Goal: Information Seeking & Learning: Learn about a topic

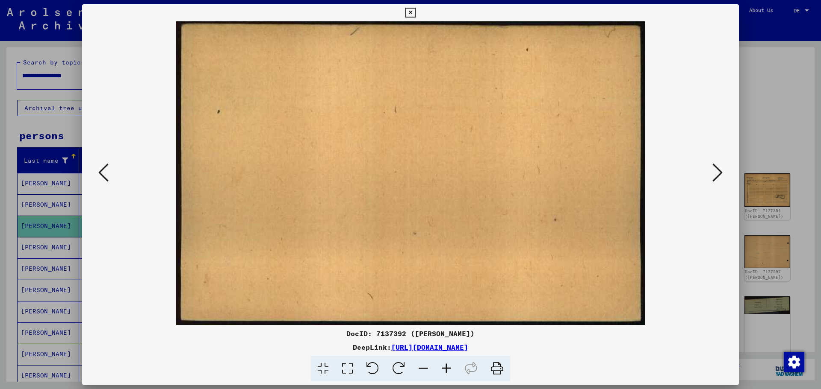
click at [716, 179] on icon at bounding box center [717, 172] width 10 height 21
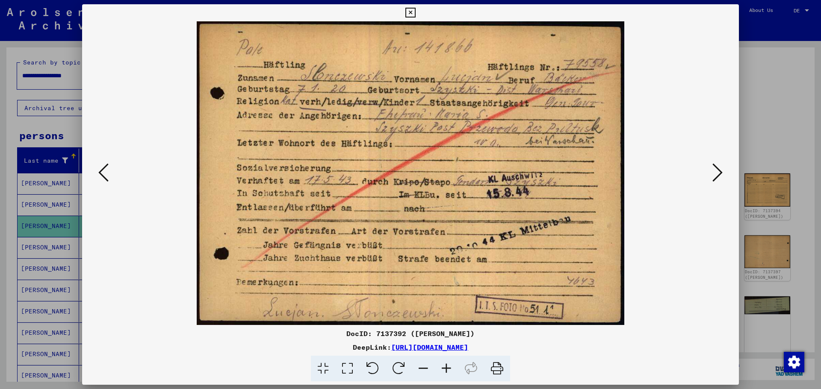
click at [715, 177] on icon at bounding box center [717, 172] width 10 height 21
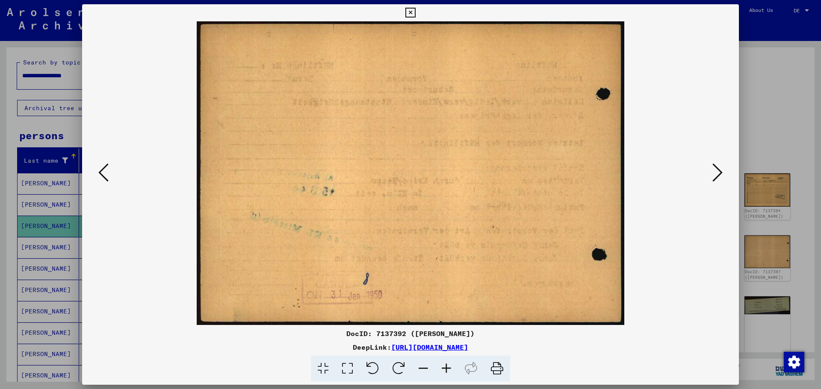
click at [689, 250] on img at bounding box center [410, 173] width 598 height 304
click at [712, 171] on icon at bounding box center [717, 172] width 10 height 21
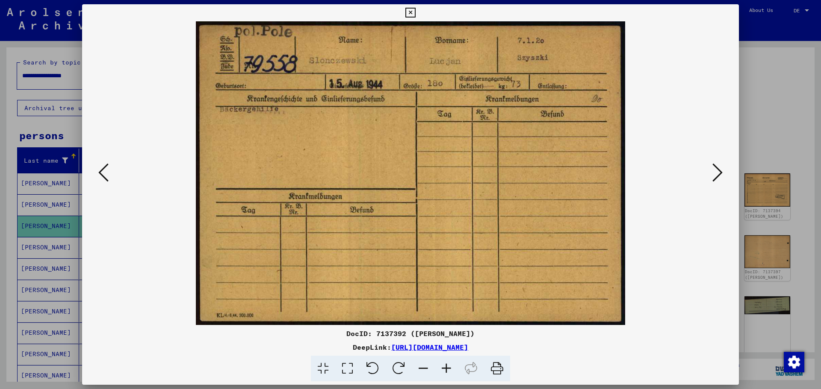
click at [695, 240] on img at bounding box center [410, 173] width 598 height 304
click at [709, 174] on img at bounding box center [410, 173] width 598 height 304
click at [717, 174] on icon at bounding box center [717, 172] width 10 height 21
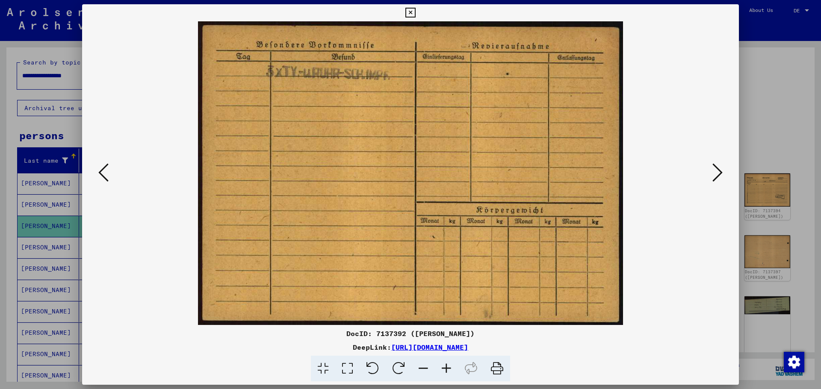
click at [680, 212] on img at bounding box center [410, 173] width 598 height 304
click at [712, 179] on icon at bounding box center [717, 172] width 10 height 21
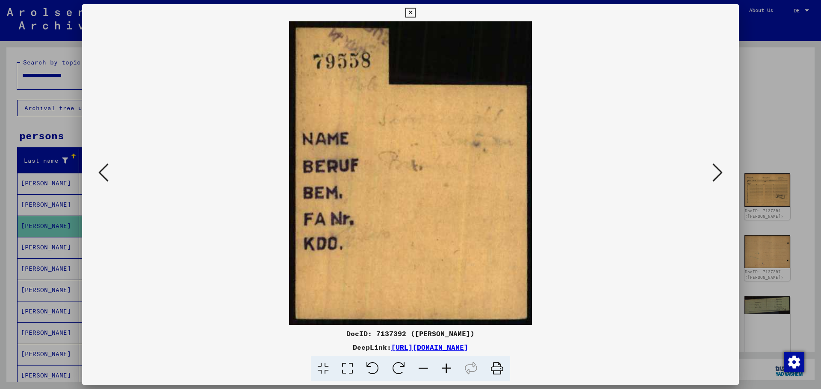
click at [668, 241] on img at bounding box center [410, 173] width 598 height 304
click at [715, 174] on icon at bounding box center [717, 172] width 10 height 21
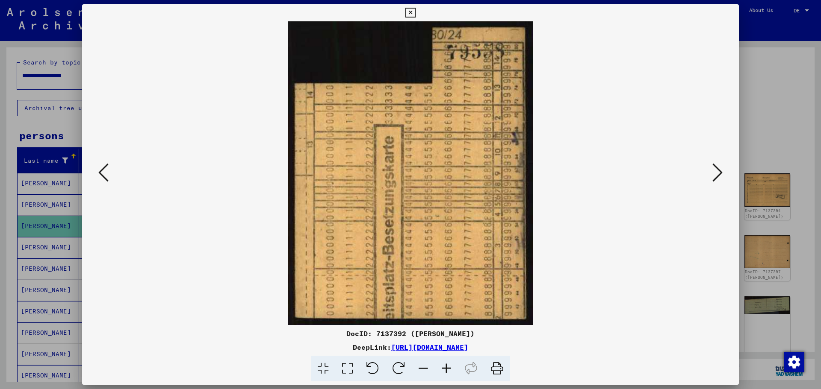
click at [715, 172] on icon at bounding box center [717, 172] width 10 height 21
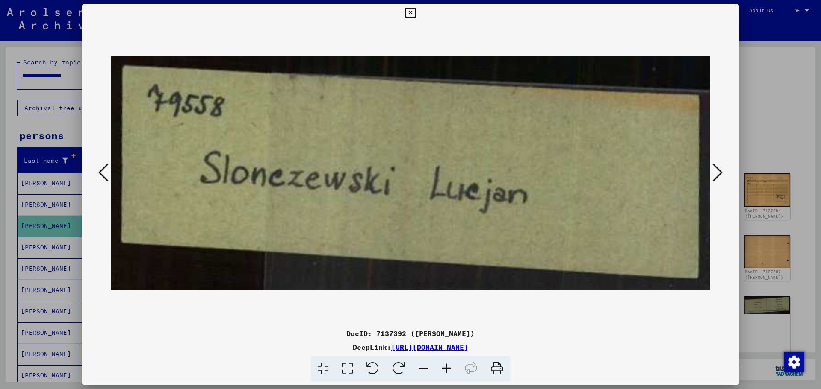
click at [715, 172] on icon at bounding box center [717, 172] width 10 height 21
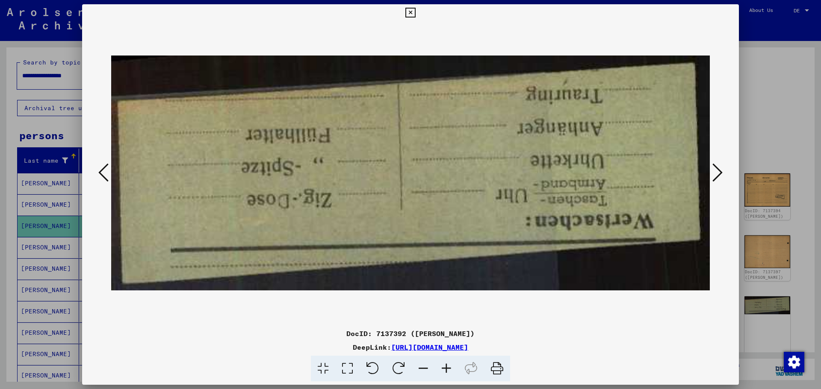
click at [715, 172] on icon at bounding box center [717, 172] width 10 height 21
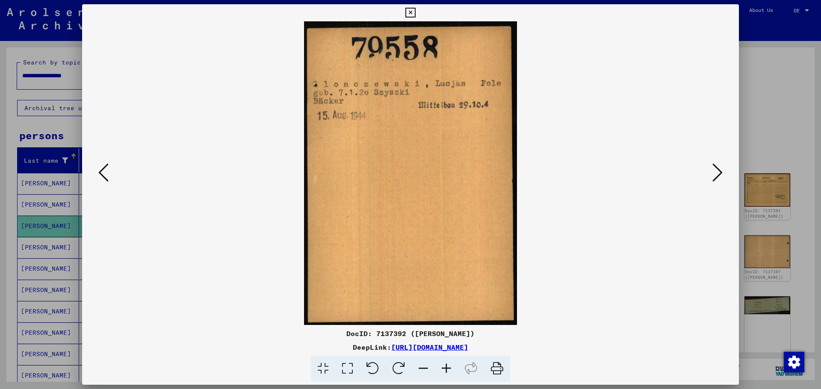
click at [623, 200] on img at bounding box center [410, 173] width 598 height 304
click at [719, 174] on icon at bounding box center [717, 172] width 10 height 21
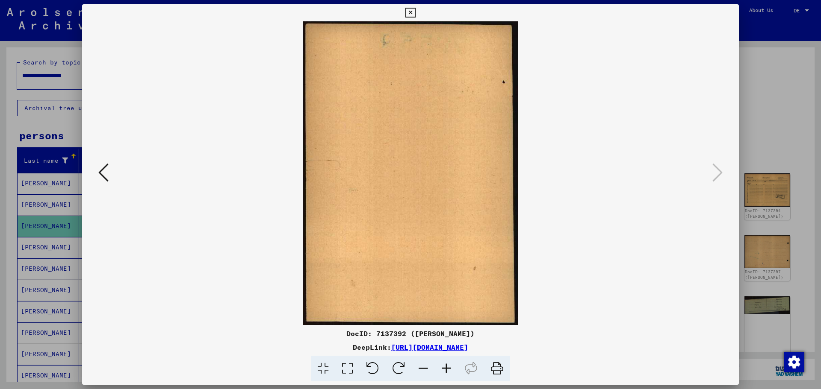
click at [761, 55] on div at bounding box center [410, 194] width 821 height 389
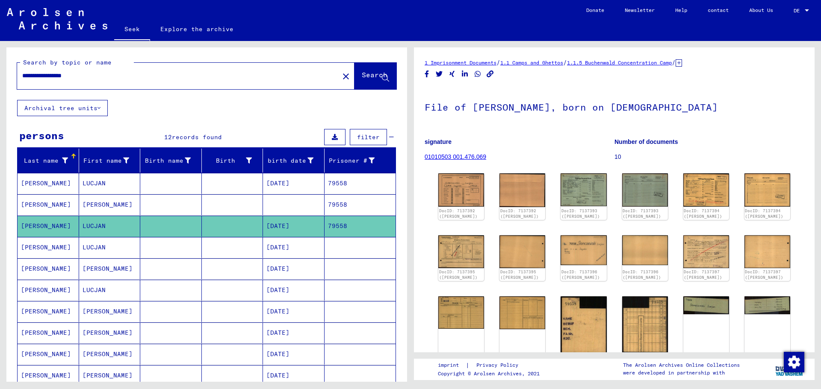
click at [33, 250] on font "[PERSON_NAME]" at bounding box center [46, 248] width 50 height 8
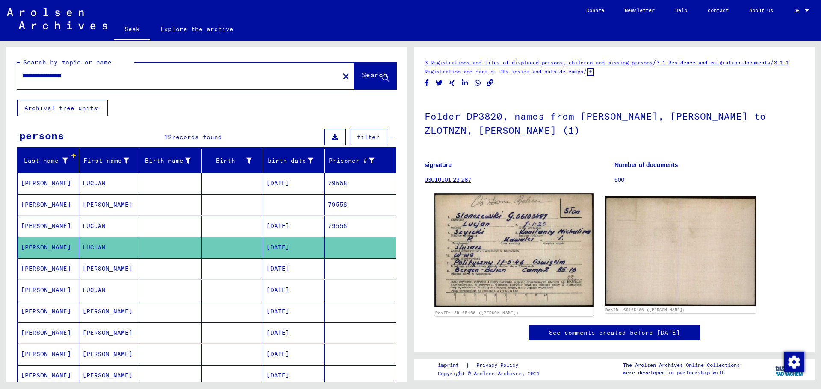
click at [512, 212] on img at bounding box center [513, 251] width 159 height 114
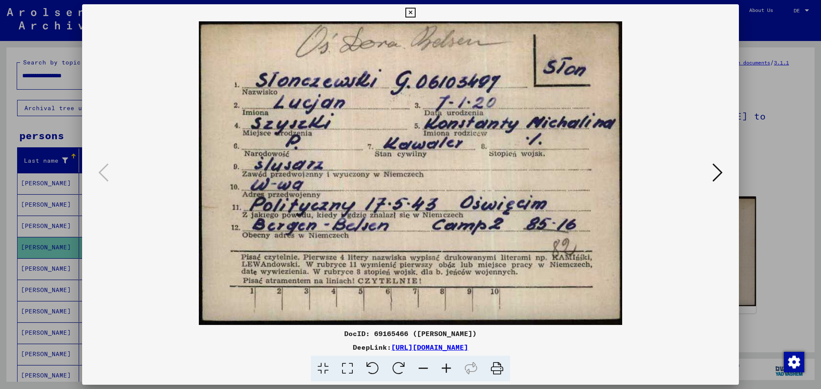
click at [512, 212] on img at bounding box center [410, 173] width 598 height 304
click at [716, 172] on icon at bounding box center [717, 172] width 10 height 21
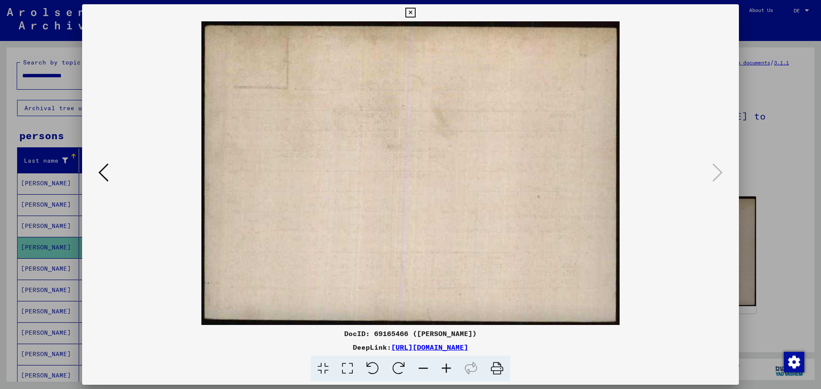
click at [765, 56] on div at bounding box center [410, 194] width 821 height 389
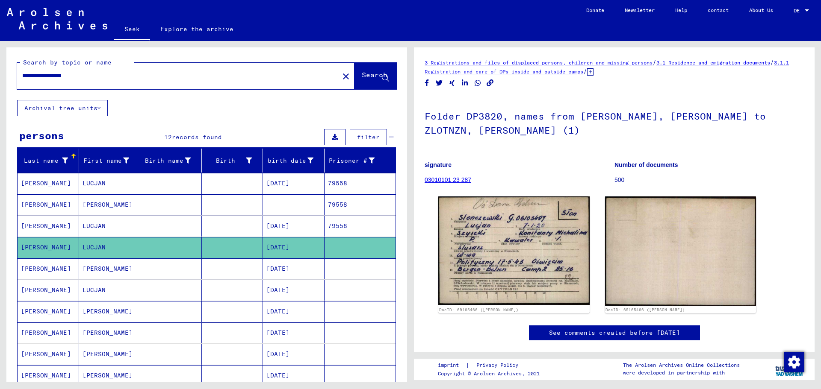
click at [51, 266] on font "[PERSON_NAME]" at bounding box center [46, 269] width 50 height 8
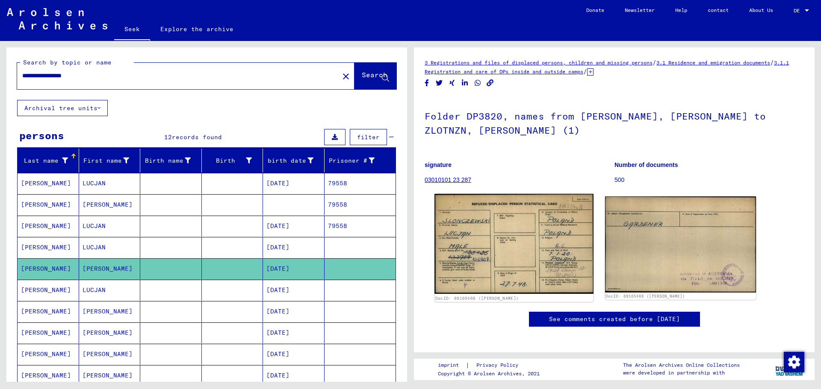
click at [524, 239] on img at bounding box center [513, 244] width 159 height 100
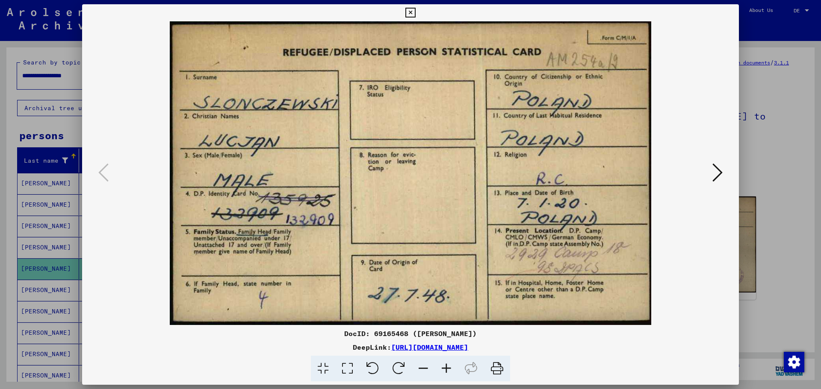
click at [722, 174] on button at bounding box center [717, 173] width 15 height 24
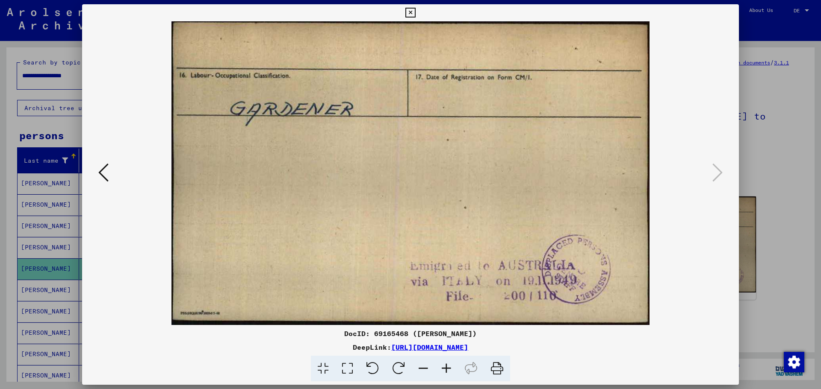
click at [107, 174] on icon at bounding box center [103, 172] width 10 height 21
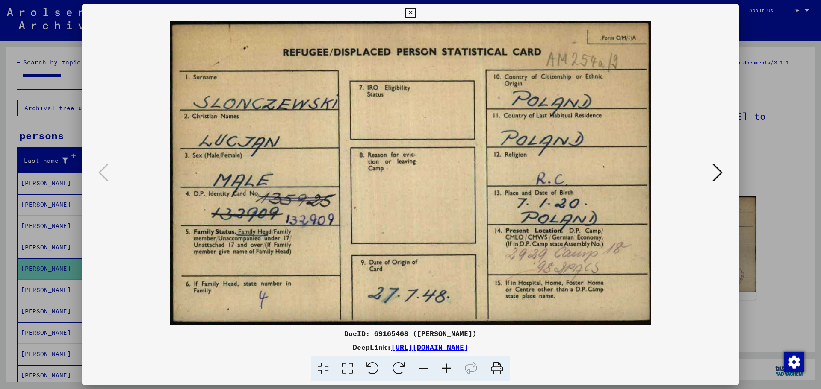
click at [708, 217] on img at bounding box center [410, 173] width 598 height 304
click at [719, 175] on icon at bounding box center [717, 172] width 10 height 21
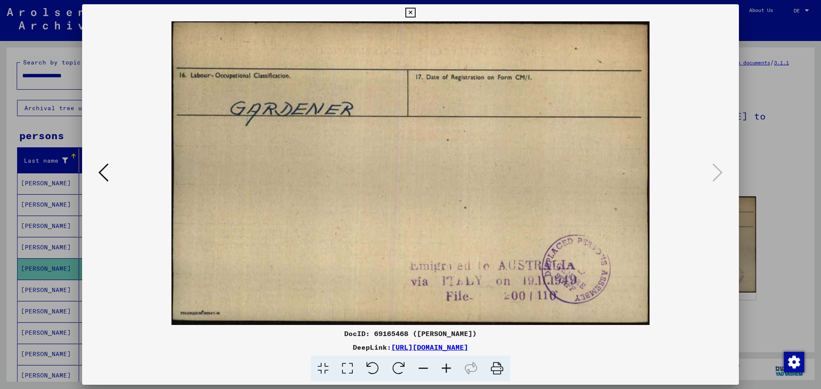
click at [763, 33] on div at bounding box center [410, 194] width 821 height 389
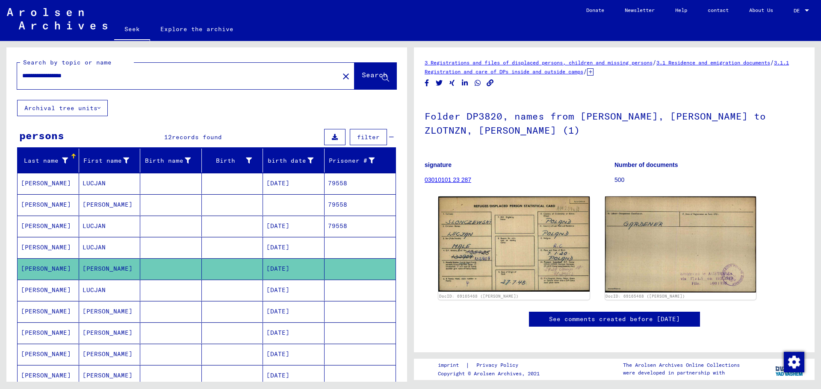
click at [38, 289] on font "[PERSON_NAME]" at bounding box center [46, 290] width 50 height 8
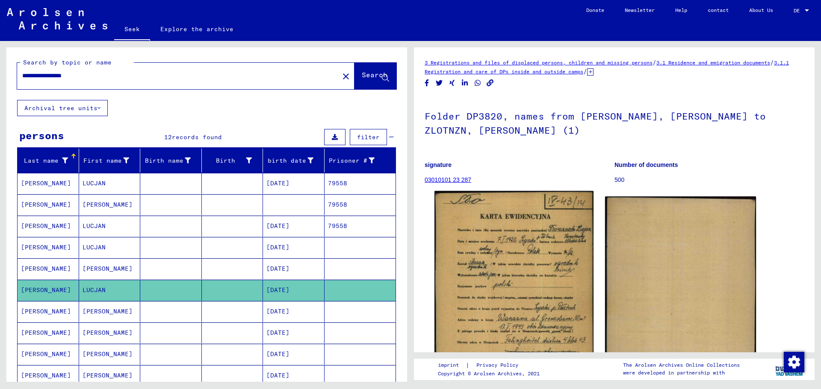
click at [537, 241] on img at bounding box center [513, 302] width 159 height 223
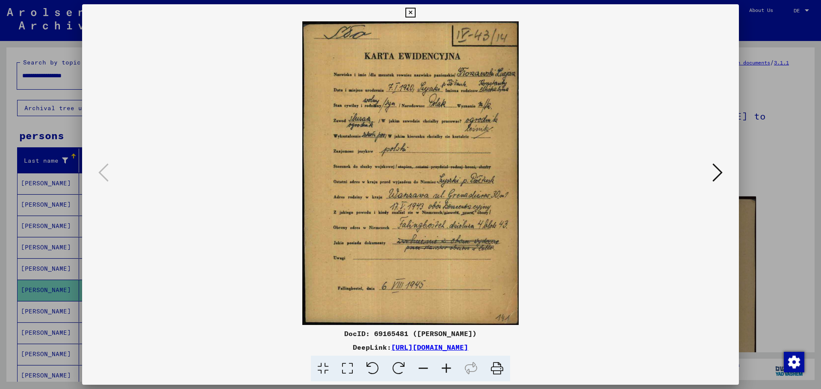
click at [444, 371] on icon at bounding box center [446, 369] width 23 height 26
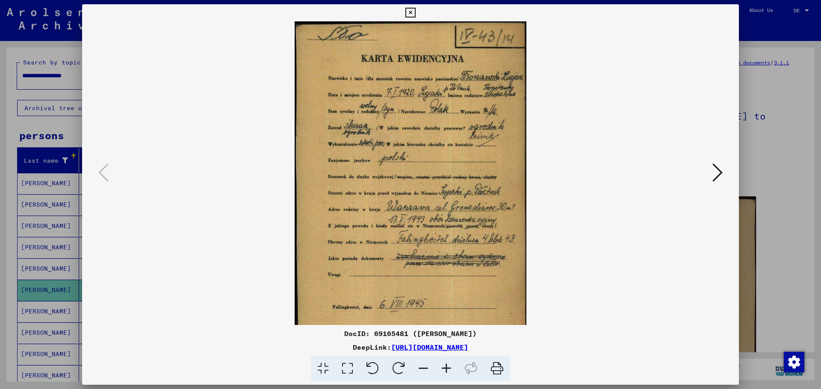
click at [444, 371] on icon at bounding box center [446, 369] width 23 height 26
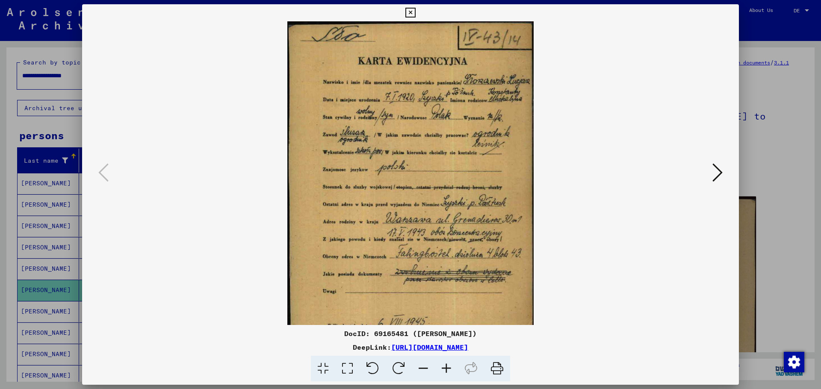
click at [444, 371] on icon at bounding box center [446, 369] width 23 height 26
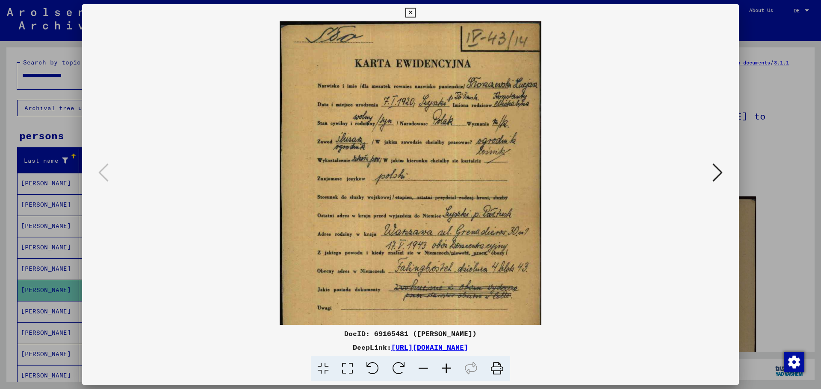
click at [444, 371] on icon at bounding box center [446, 369] width 23 height 26
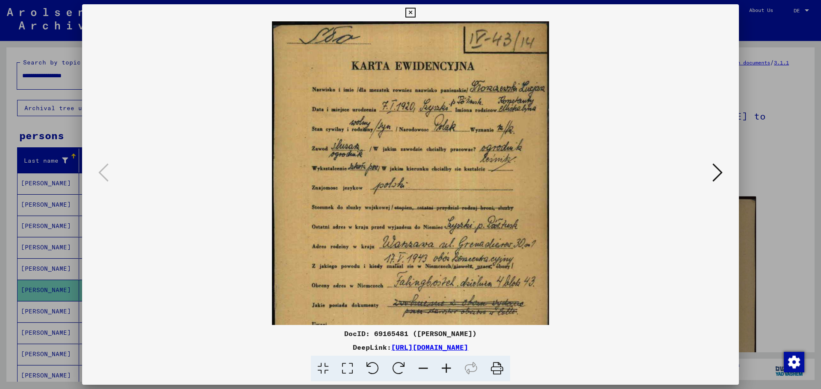
click at [445, 369] on icon at bounding box center [446, 369] width 23 height 26
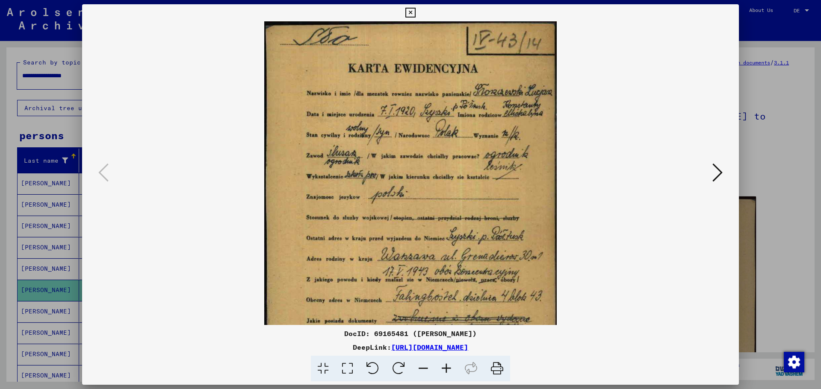
click at [448, 367] on icon at bounding box center [446, 369] width 23 height 26
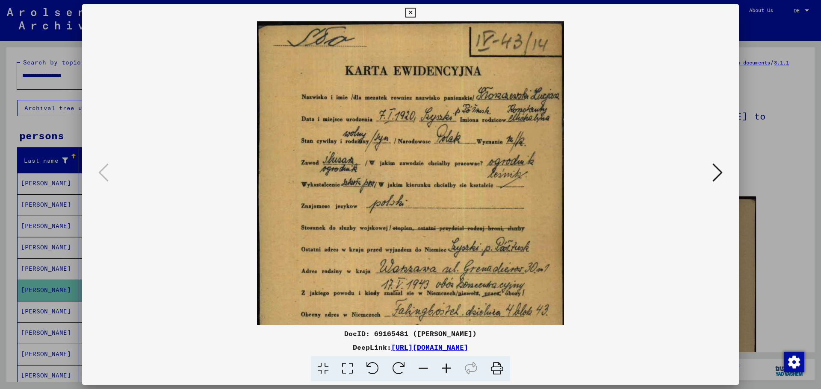
click at [448, 367] on icon at bounding box center [446, 369] width 23 height 26
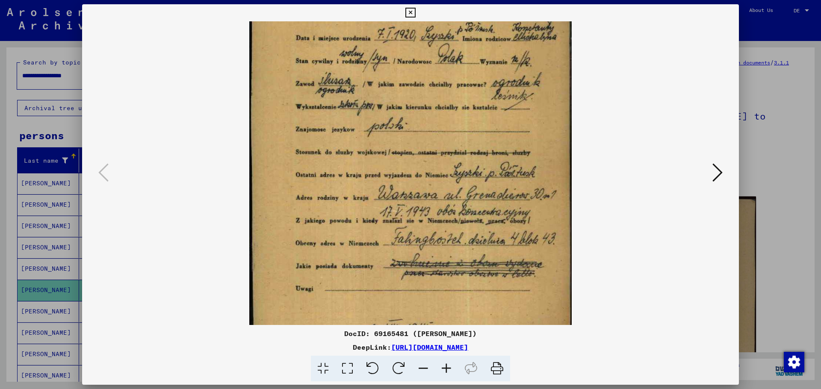
scroll to position [87, 0]
drag, startPoint x: 445, startPoint y: 186, endPoint x: 473, endPoint y: 99, distance: 91.4
click at [473, 99] on img at bounding box center [410, 161] width 322 height 454
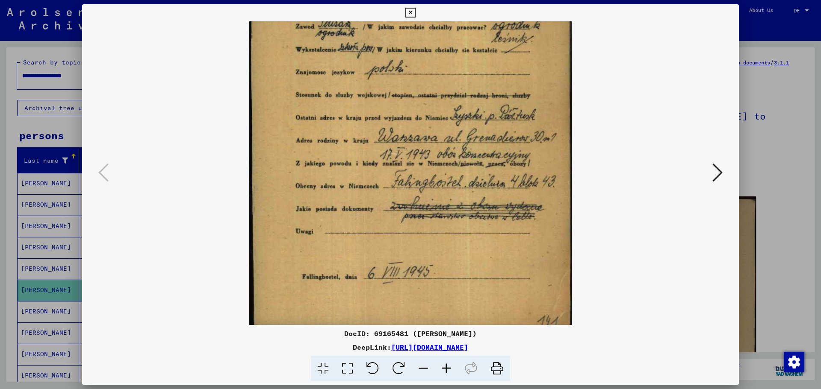
scroll to position [150, 0]
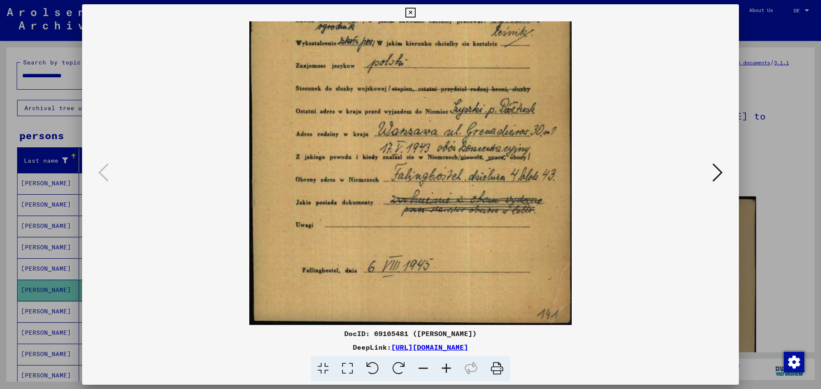
drag, startPoint x: 519, startPoint y: 280, endPoint x: 522, endPoint y: 194, distance: 86.0
click at [522, 194] on img at bounding box center [410, 99] width 322 height 454
click at [722, 174] on icon at bounding box center [717, 172] width 10 height 21
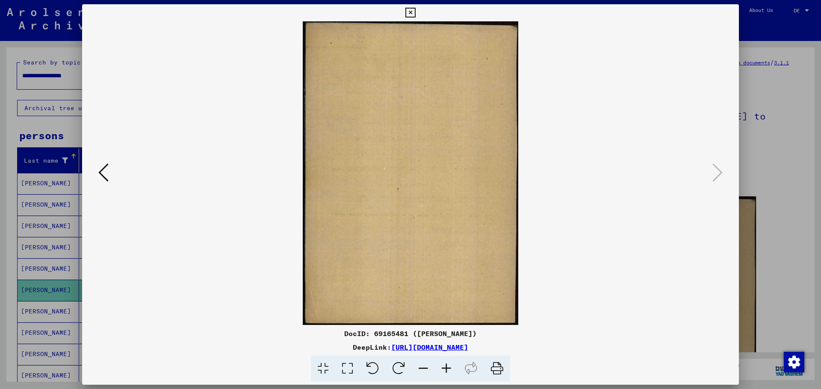
click at [762, 34] on div at bounding box center [410, 194] width 821 height 389
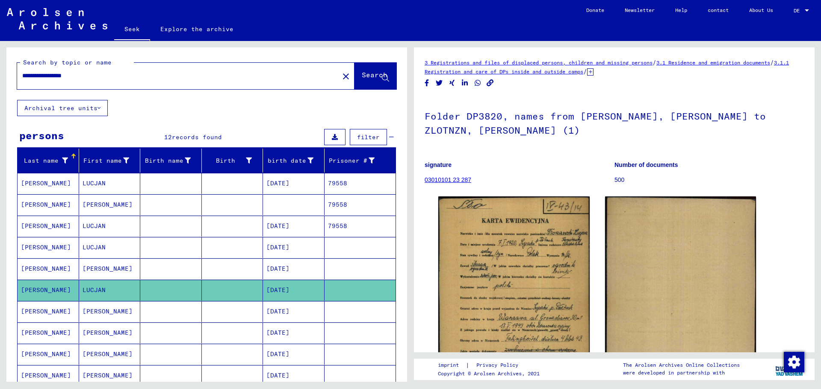
click at [55, 313] on font "[PERSON_NAME]" at bounding box center [46, 312] width 50 height 8
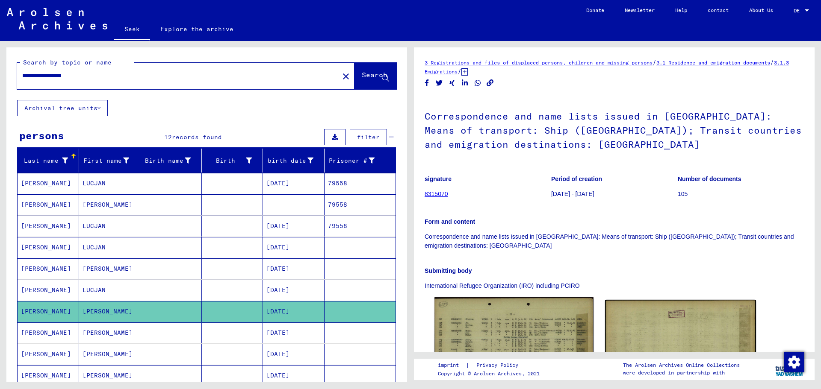
click at [543, 318] on img at bounding box center [513, 348] width 159 height 101
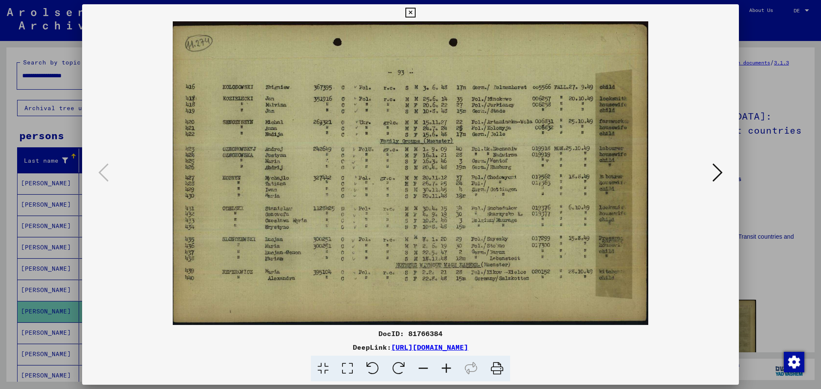
click at [723, 171] on button at bounding box center [717, 173] width 15 height 24
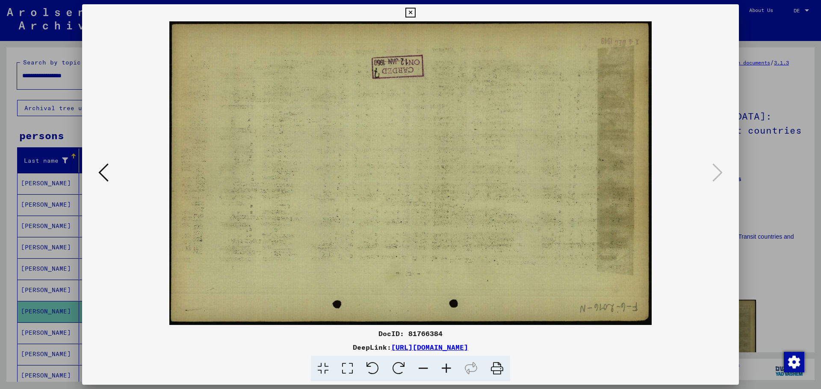
click at [771, 23] on div at bounding box center [410, 194] width 821 height 389
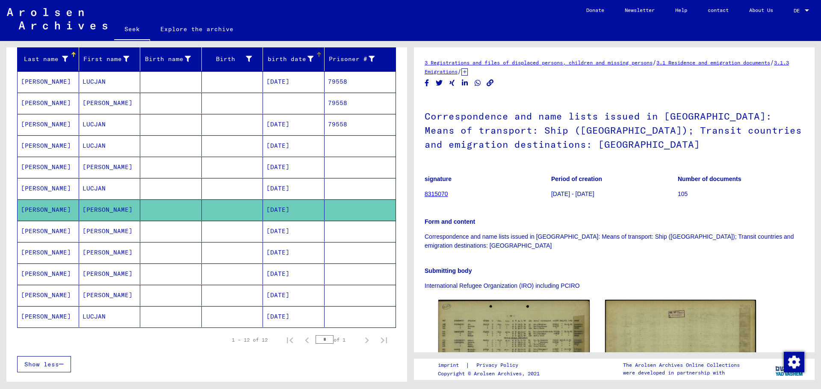
scroll to position [128, 0]
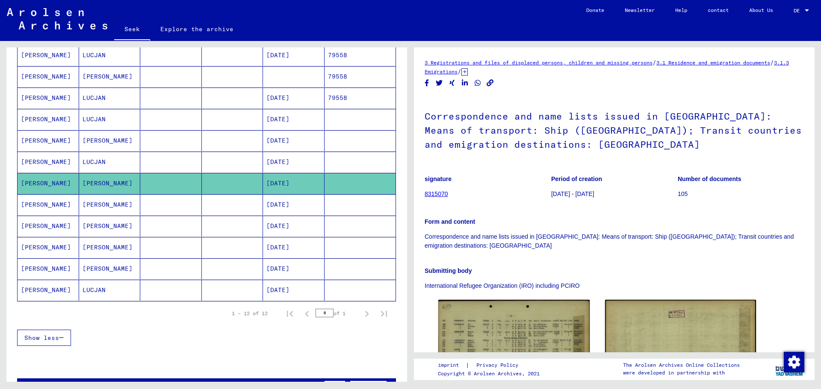
click at [51, 207] on font "[PERSON_NAME]" at bounding box center [46, 205] width 50 height 8
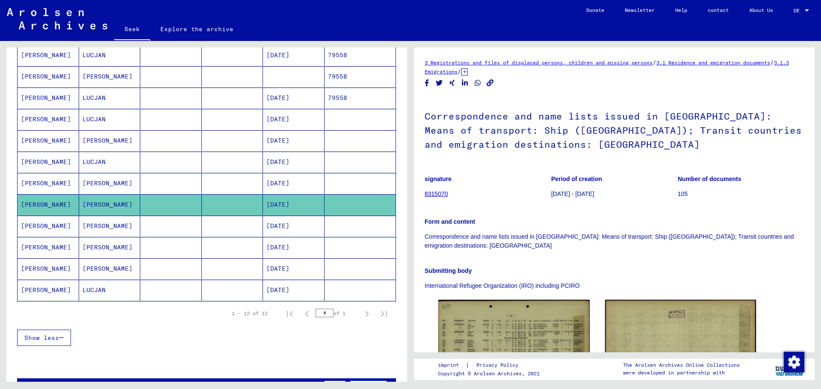
click at [44, 225] on font "[PERSON_NAME]" at bounding box center [46, 226] width 50 height 8
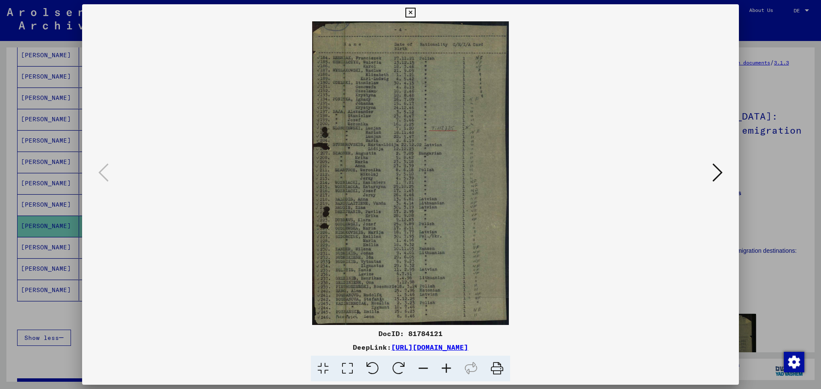
click at [446, 367] on icon at bounding box center [446, 369] width 23 height 26
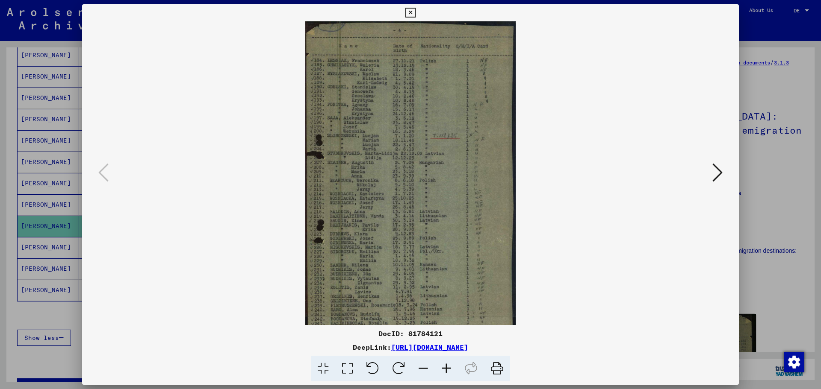
click at [446, 367] on icon at bounding box center [446, 369] width 23 height 26
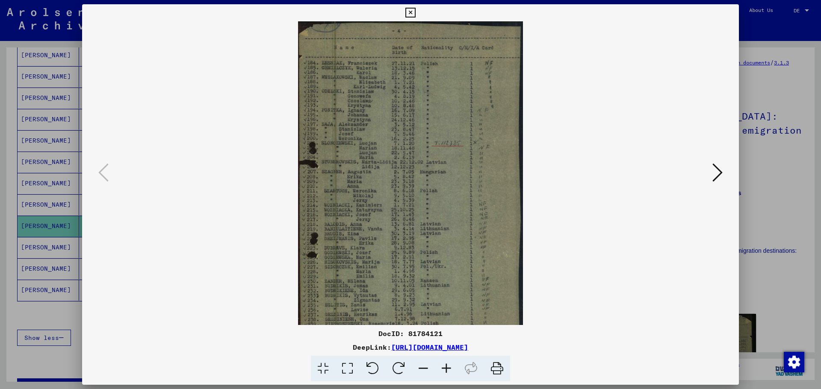
click at [446, 367] on icon at bounding box center [446, 369] width 23 height 26
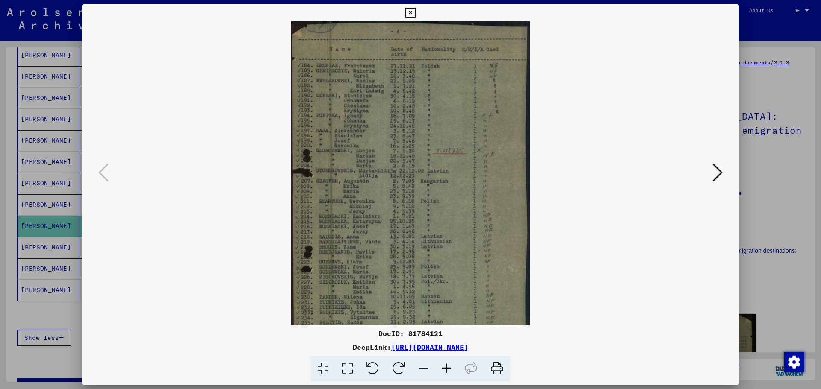
click at [446, 367] on icon at bounding box center [446, 369] width 23 height 26
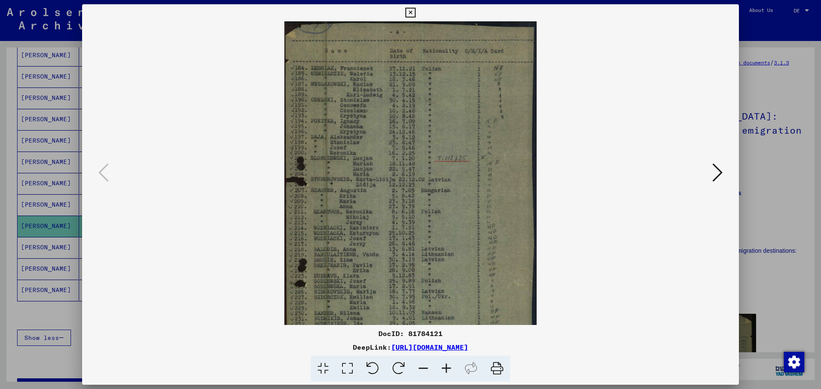
click at [446, 367] on icon at bounding box center [446, 369] width 23 height 26
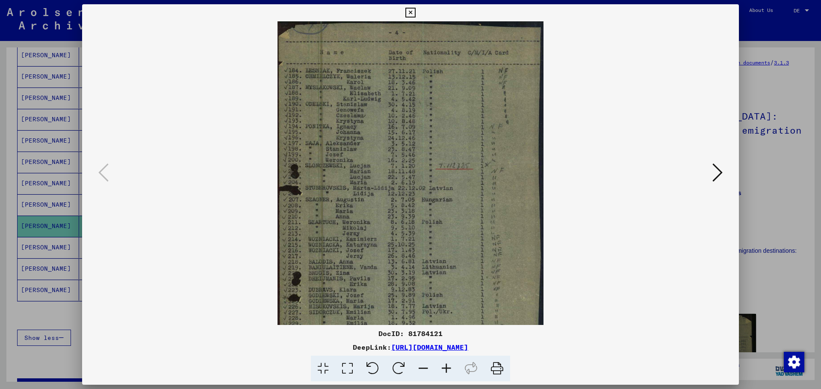
click at [446, 365] on icon at bounding box center [446, 369] width 23 height 26
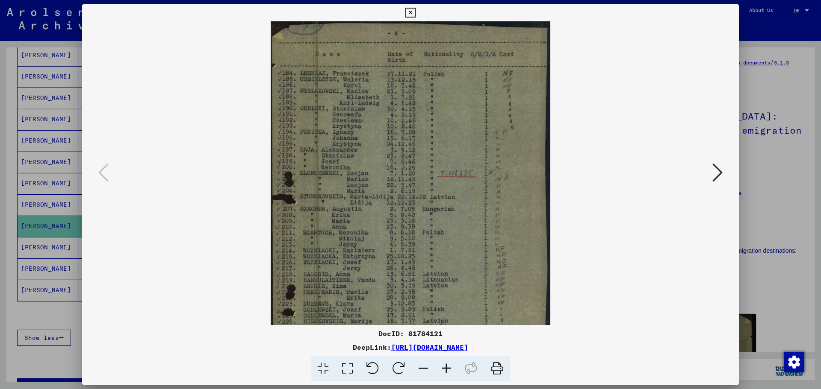
click at [753, 26] on div at bounding box center [410, 194] width 821 height 389
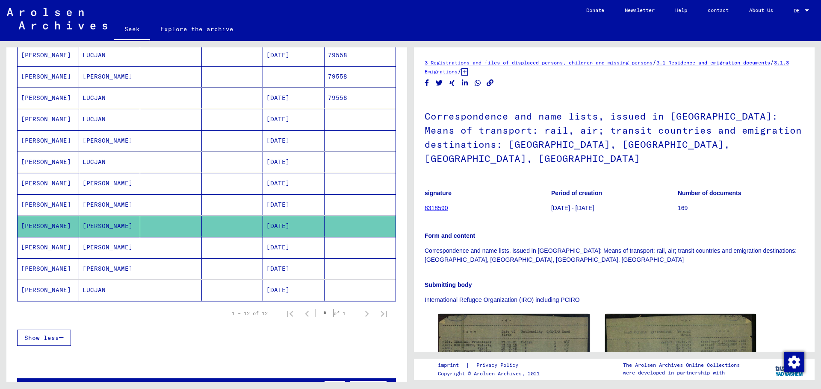
click at [61, 246] on font "[PERSON_NAME]" at bounding box center [46, 248] width 50 height 8
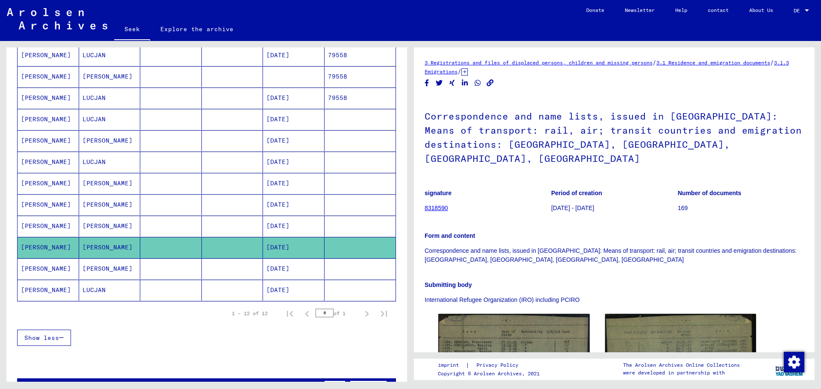
click at [64, 270] on mat-cell "[PERSON_NAME]" at bounding box center [49, 269] width 62 height 21
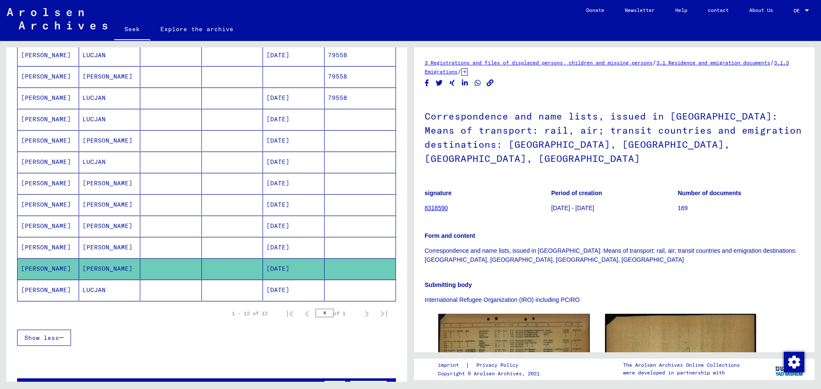
click at [55, 292] on font "[PERSON_NAME]" at bounding box center [46, 290] width 50 height 8
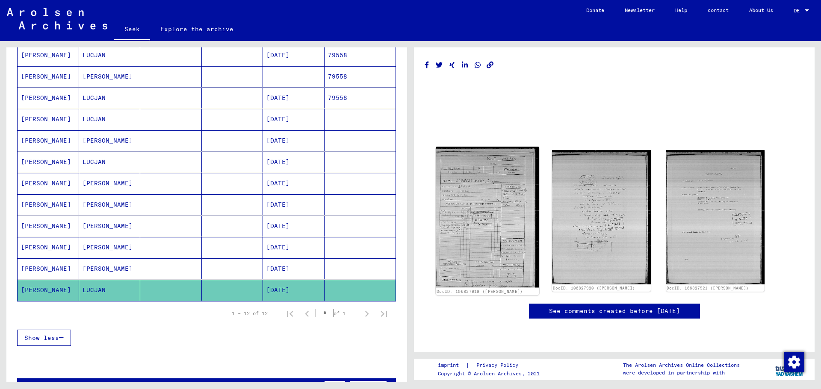
click at [516, 201] on img at bounding box center [487, 217] width 103 height 141
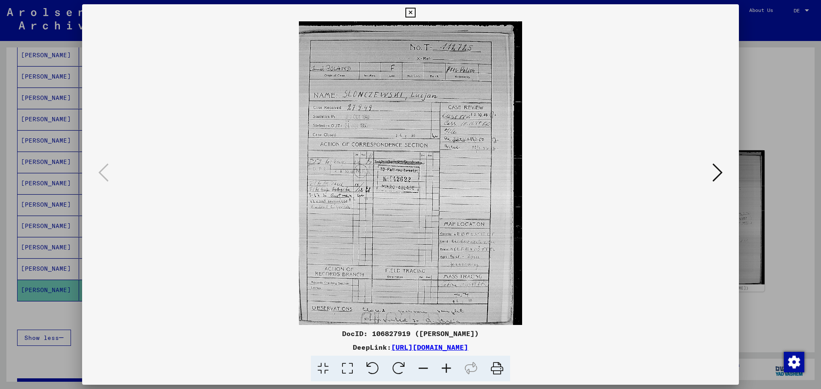
click at [447, 367] on icon at bounding box center [446, 369] width 23 height 26
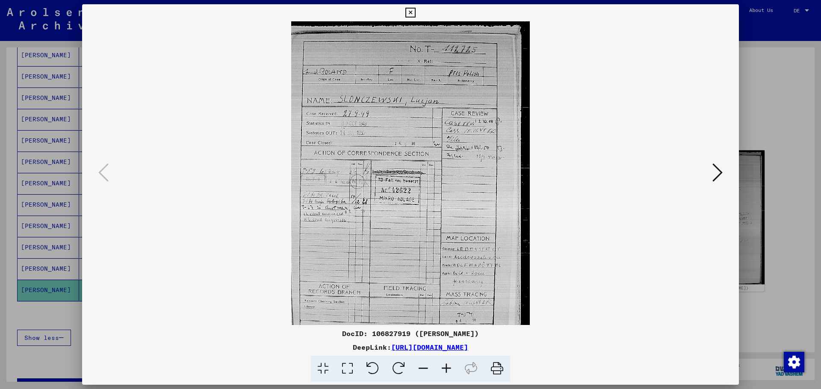
click at [447, 367] on icon at bounding box center [446, 369] width 23 height 26
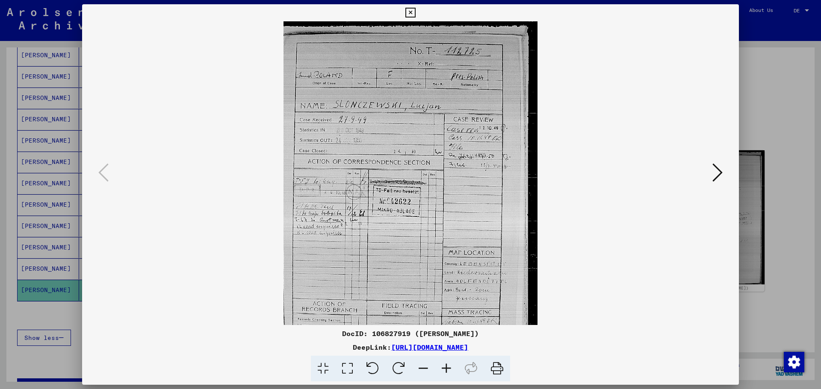
click at [447, 367] on icon at bounding box center [446, 369] width 23 height 26
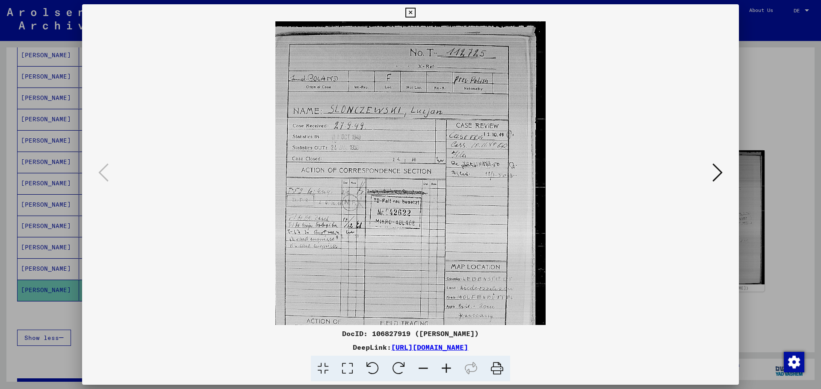
click at [447, 367] on icon at bounding box center [446, 369] width 23 height 26
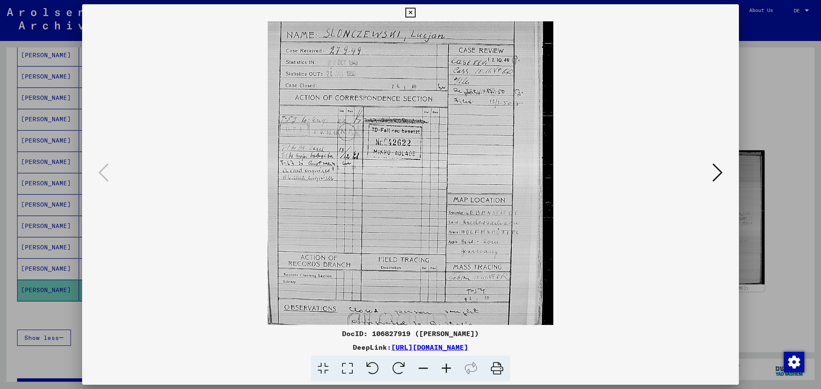
scroll to position [81, 0]
drag, startPoint x: 585, startPoint y: 181, endPoint x: 589, endPoint y: 92, distance: 89.4
click at [589, 92] on viewer-one-image at bounding box center [410, 93] width 598 height 304
click at [718, 173] on icon at bounding box center [717, 172] width 10 height 21
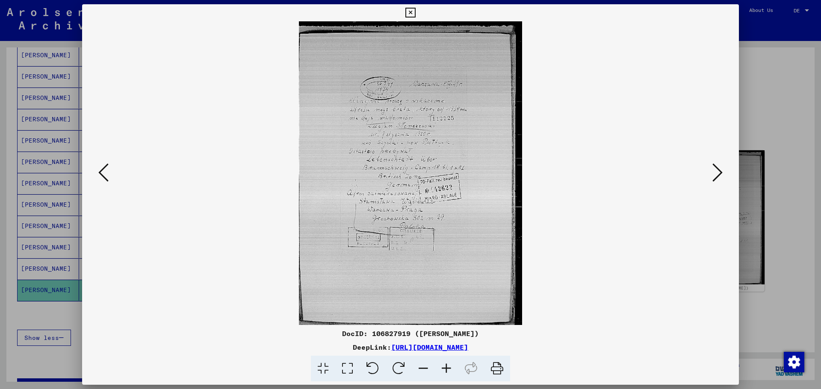
click at [445, 367] on icon at bounding box center [446, 369] width 23 height 26
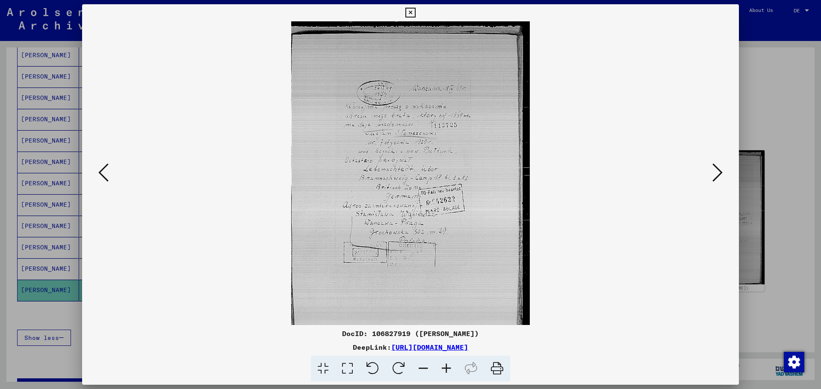
click at [445, 367] on icon at bounding box center [446, 369] width 23 height 26
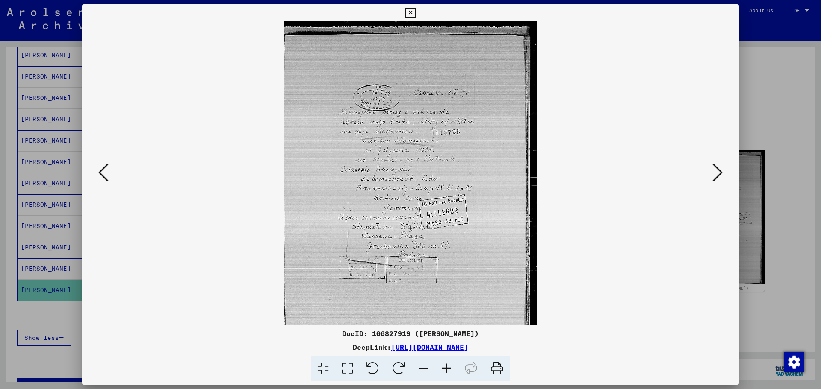
click at [445, 367] on icon at bounding box center [446, 369] width 23 height 26
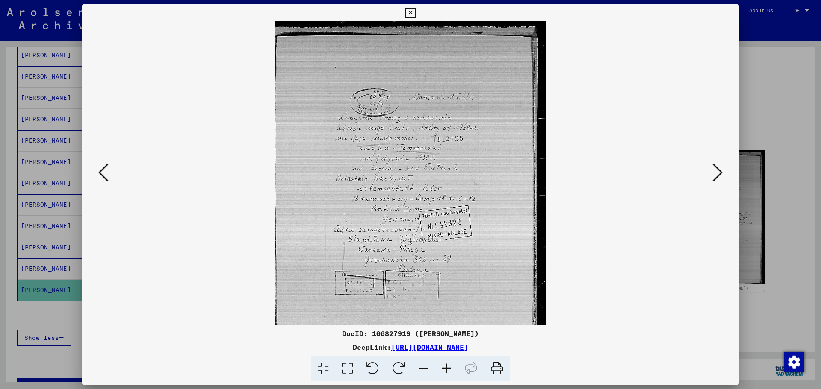
drag, startPoint x: 445, startPoint y: 367, endPoint x: 436, endPoint y: 364, distance: 8.8
click at [445, 367] on icon at bounding box center [446, 369] width 23 height 26
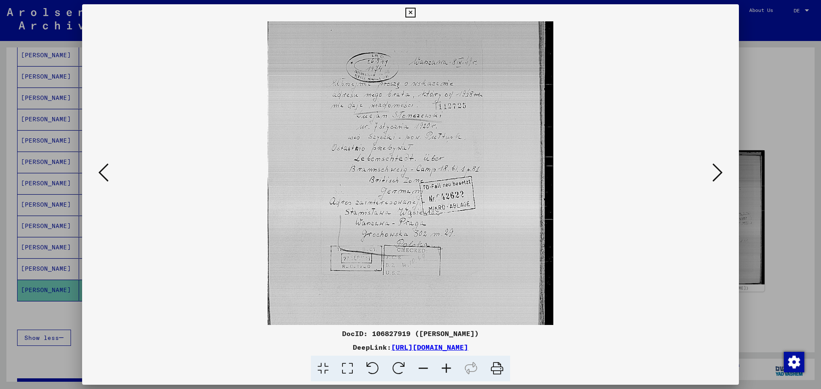
scroll to position [42, 0]
drag, startPoint x: 415, startPoint y: 212, endPoint x: 415, endPoint y: 170, distance: 42.3
click at [415, 170] on img at bounding box center [411, 173] width 286 height 389
click at [719, 176] on icon at bounding box center [717, 172] width 10 height 21
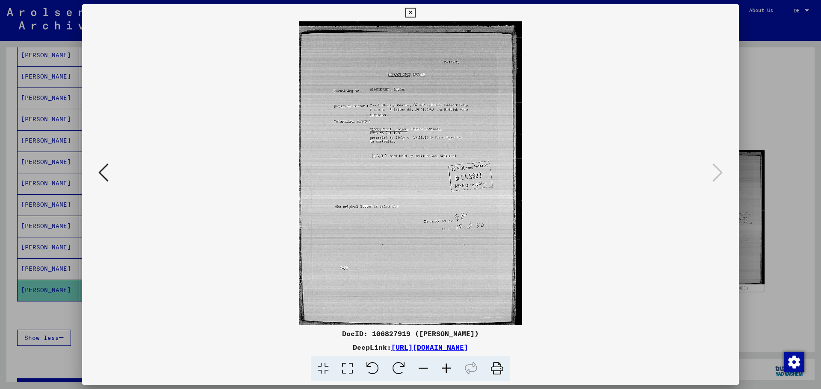
click at [448, 366] on icon at bounding box center [446, 369] width 23 height 26
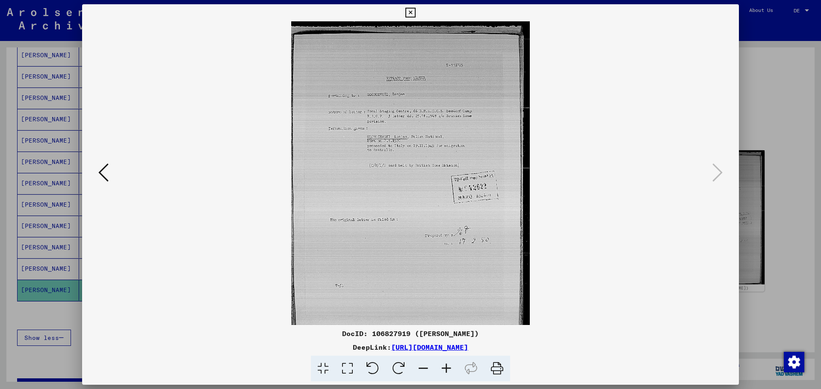
click at [448, 366] on icon at bounding box center [446, 369] width 23 height 26
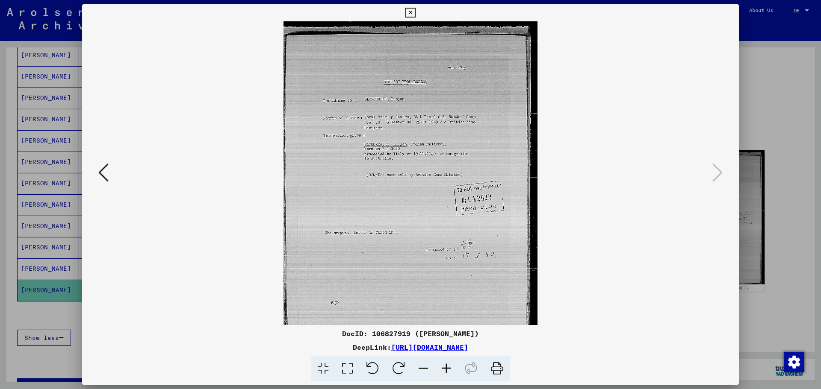
click at [448, 366] on icon at bounding box center [446, 369] width 23 height 26
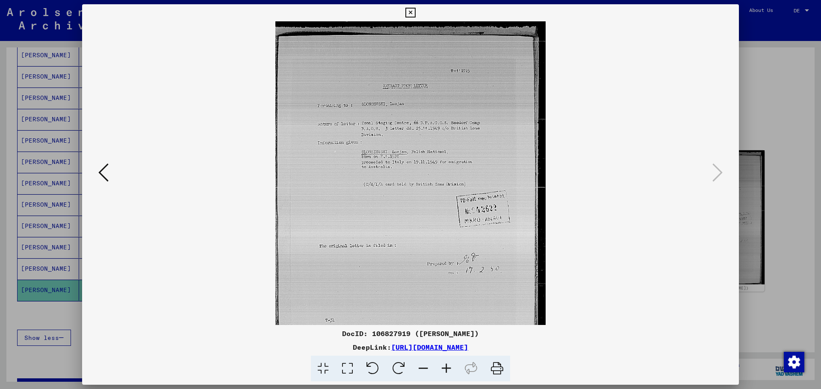
click at [448, 366] on icon at bounding box center [446, 369] width 23 height 26
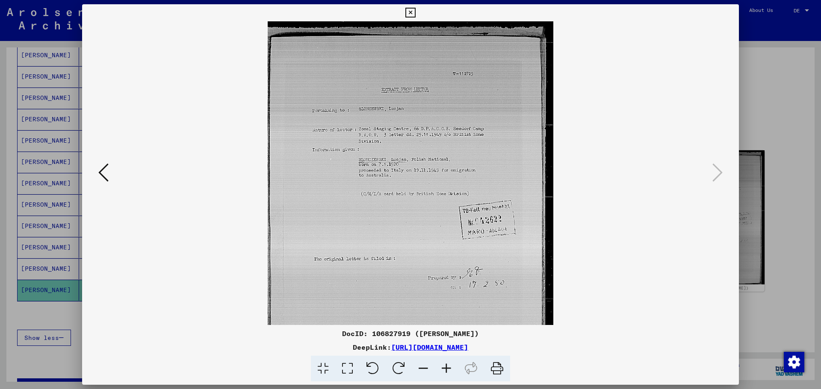
click at [757, 33] on div at bounding box center [410, 194] width 821 height 389
